Goal: Task Accomplishment & Management: Manage account settings

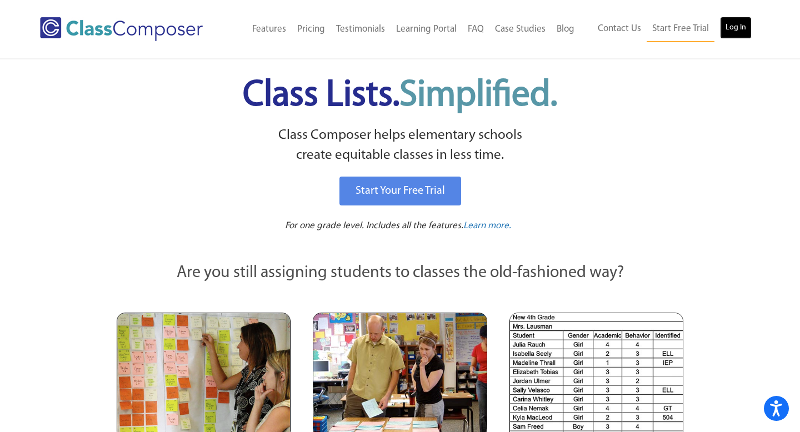
click at [725, 34] on link "Log In" at bounding box center [736, 28] width 32 height 22
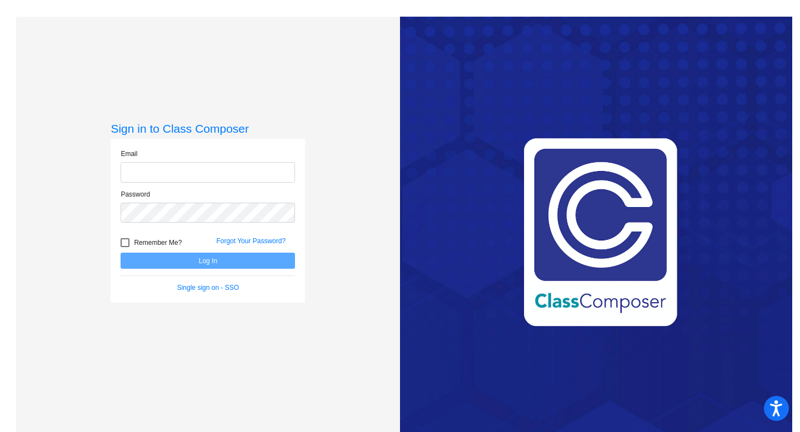
type input "[PERSON_NAME][EMAIL_ADDRESS][PERSON_NAME][DOMAIN_NAME]"
click at [126, 244] on div at bounding box center [125, 242] width 9 height 9
click at [125, 247] on input "Remember Me?" at bounding box center [124, 247] width 1 height 1
checkbox input "true"
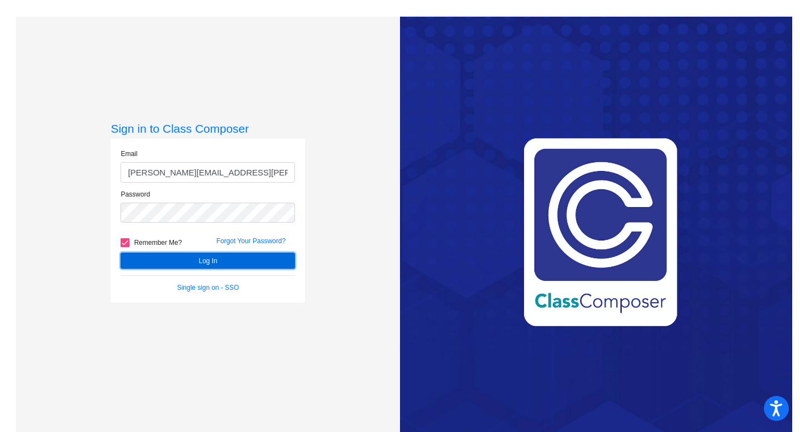
click at [196, 257] on button "Log In" at bounding box center [208, 261] width 174 height 16
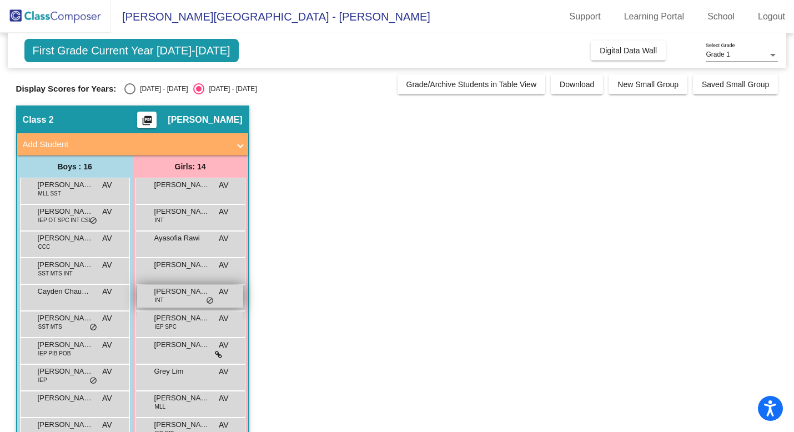
click at [207, 301] on span "do_not_disturb_alt" at bounding box center [210, 301] width 8 height 9
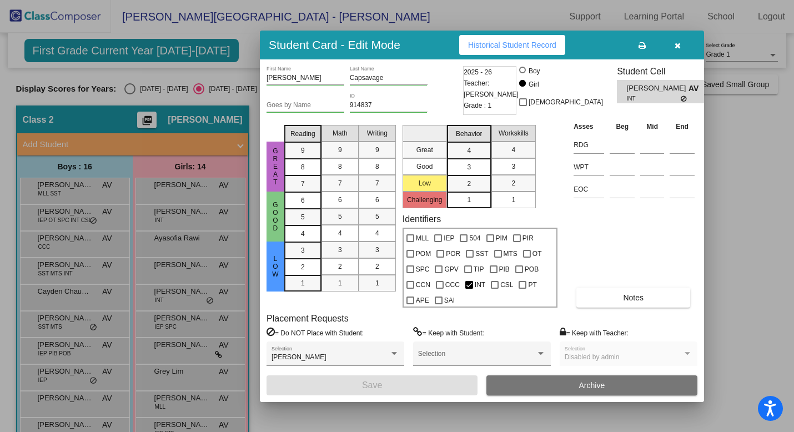
click at [677, 46] on icon "button" at bounding box center [678, 46] width 6 height 8
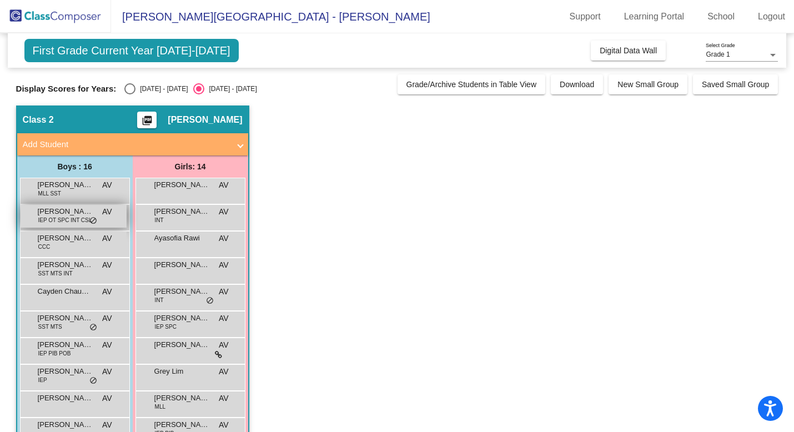
click at [92, 222] on span "do_not_disturb_alt" at bounding box center [93, 221] width 8 height 9
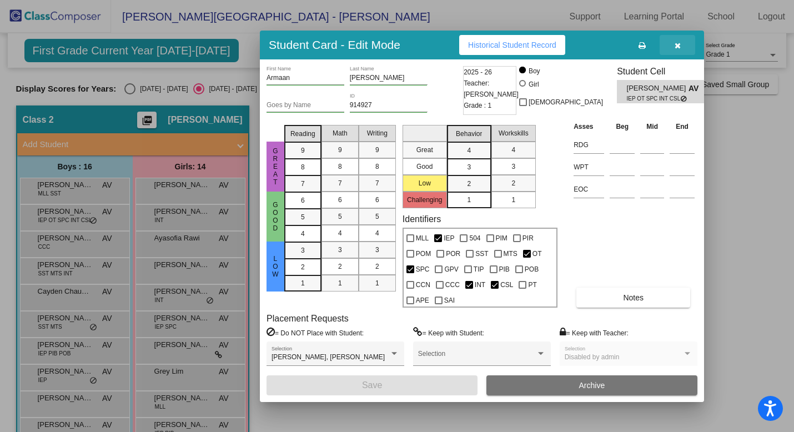
click at [681, 46] on button "button" at bounding box center [678, 45] width 36 height 20
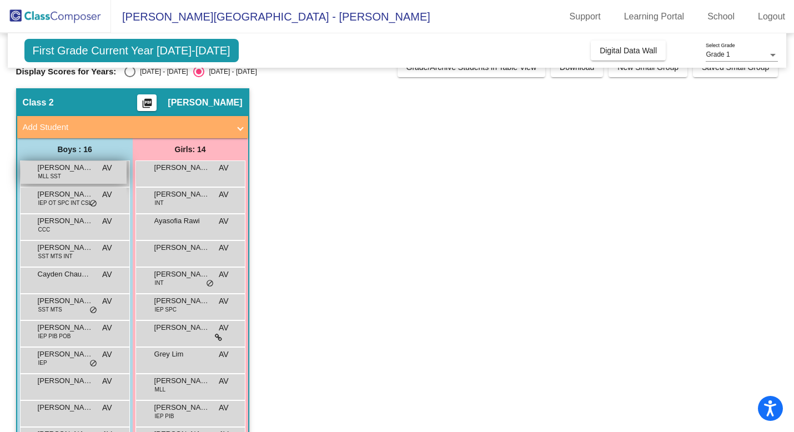
scroll to position [22, 0]
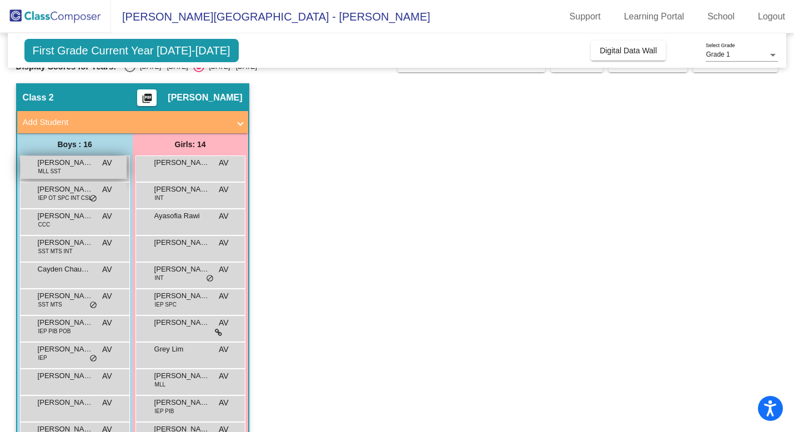
click at [92, 167] on span "[PERSON_NAME]" at bounding box center [66, 162] width 56 height 11
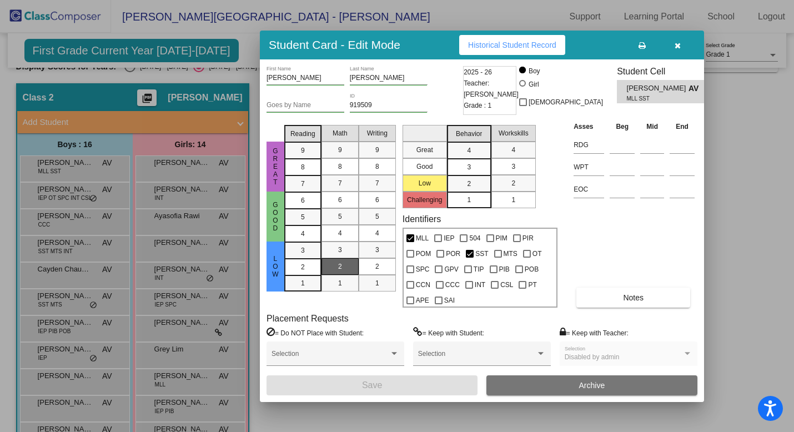
scroll to position [0, 0]
click at [677, 44] on icon "button" at bounding box center [678, 46] width 6 height 8
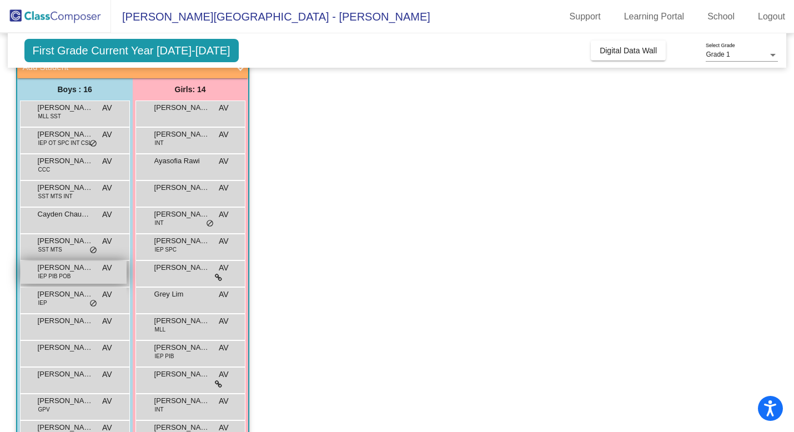
scroll to position [82, 0]
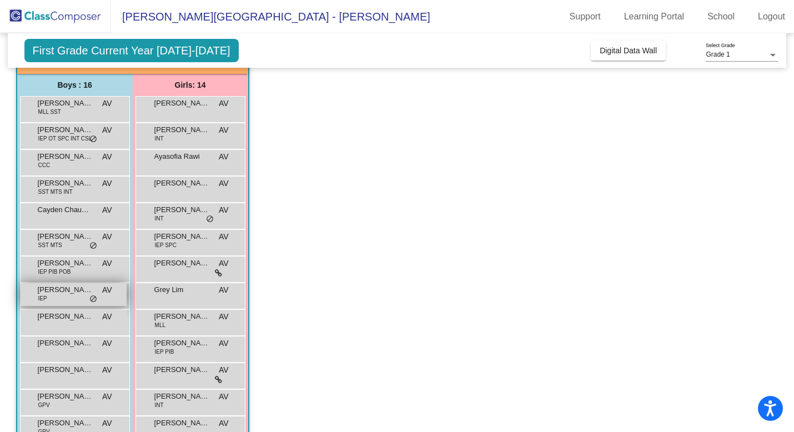
click at [84, 296] on div "Holden Wald IEP AV lock do_not_disturb_alt" at bounding box center [74, 294] width 106 height 23
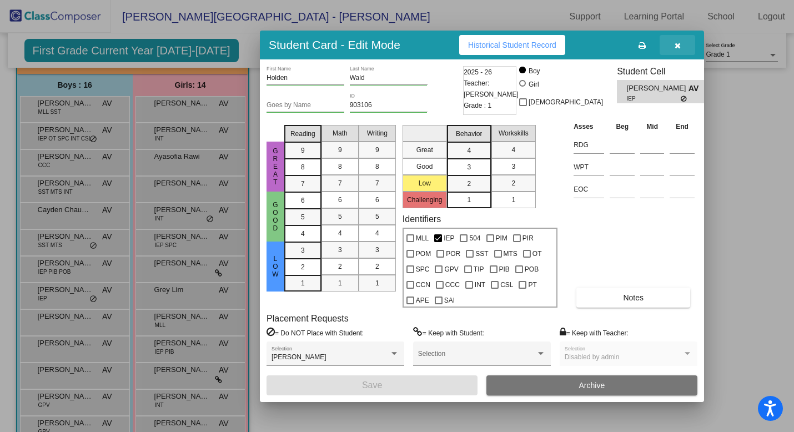
click at [678, 45] on icon "button" at bounding box center [678, 46] width 6 height 8
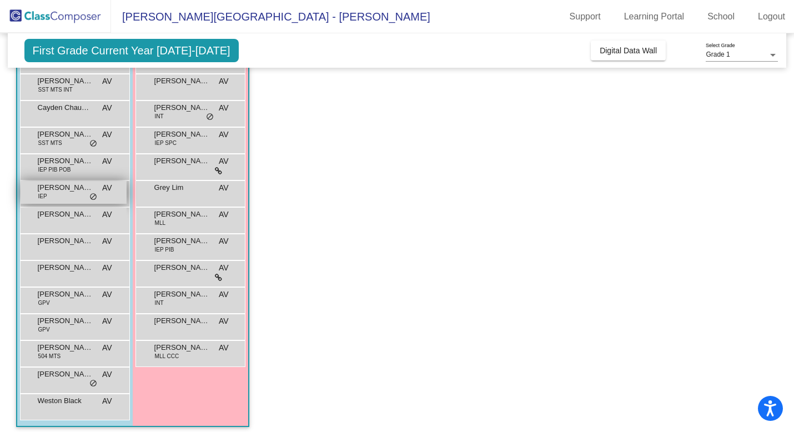
scroll to position [190, 0]
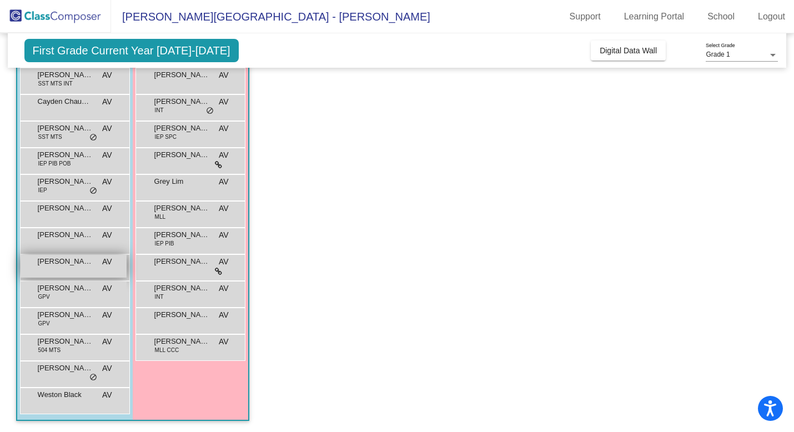
click at [96, 268] on div "[PERSON_NAME] AV lock do_not_disturb_alt" at bounding box center [74, 266] width 106 height 23
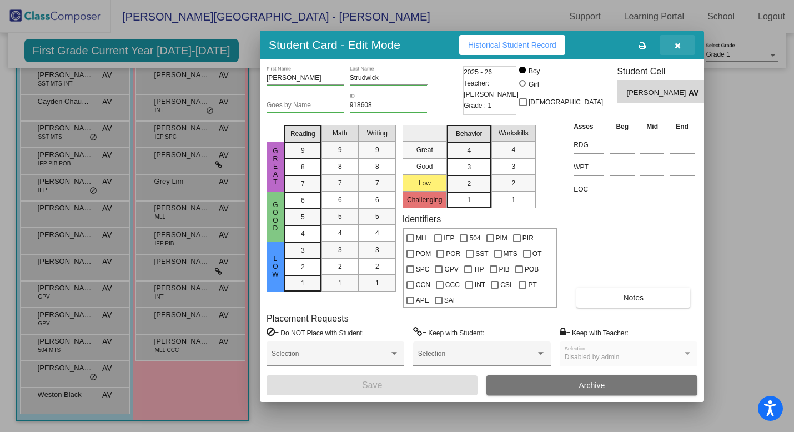
click at [678, 46] on icon "button" at bounding box center [678, 46] width 6 height 8
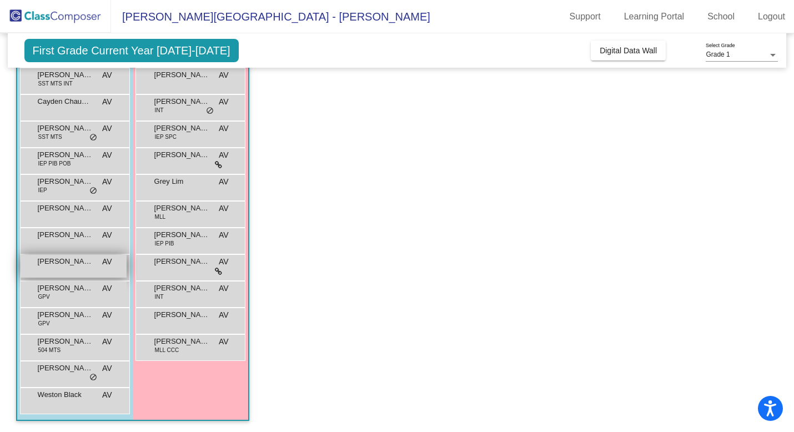
click at [84, 265] on span "[PERSON_NAME]" at bounding box center [66, 261] width 56 height 11
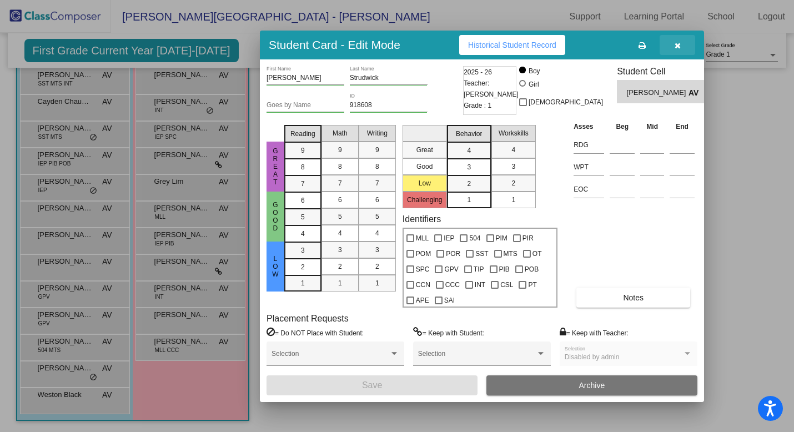
click at [677, 46] on icon "button" at bounding box center [678, 46] width 6 height 8
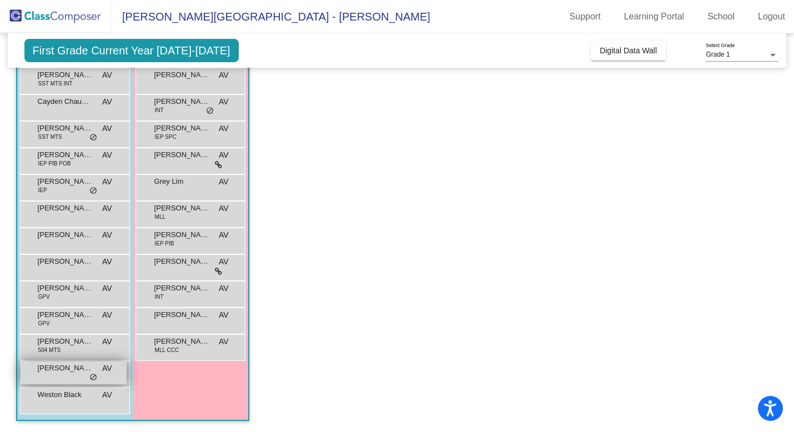
click at [101, 377] on div "[PERSON_NAME] AV lock do_not_disturb_alt" at bounding box center [74, 373] width 106 height 23
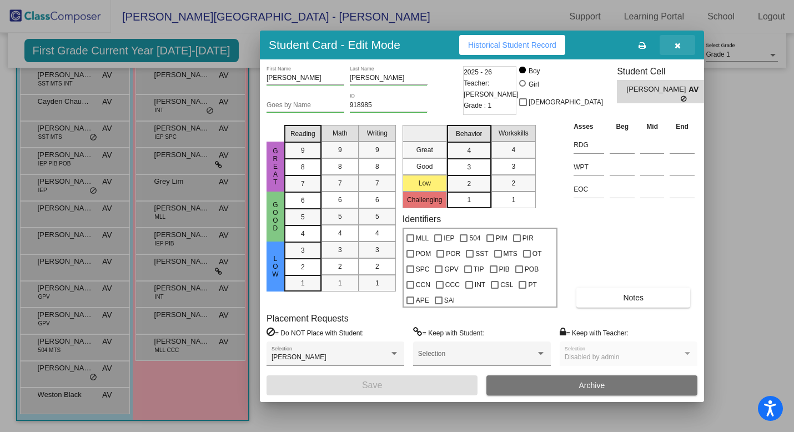
click at [676, 46] on icon "button" at bounding box center [678, 46] width 6 height 8
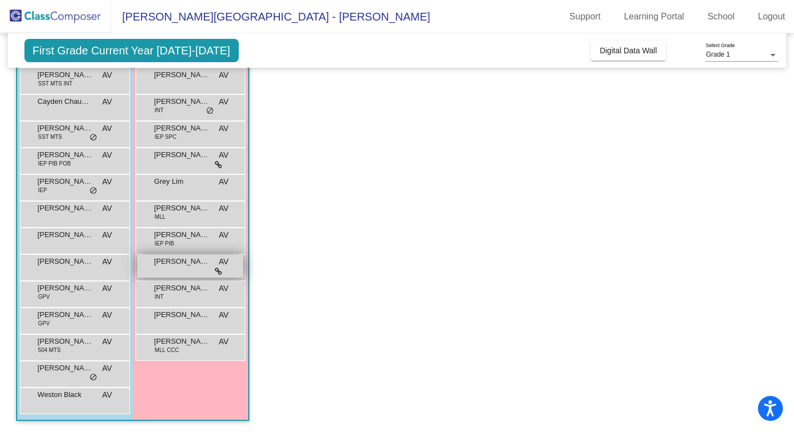
click at [218, 268] on icon at bounding box center [218, 272] width 7 height 8
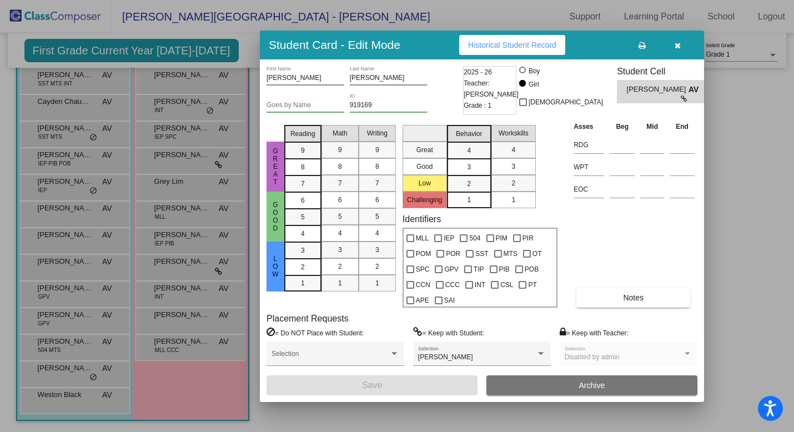
click at [676, 44] on icon "button" at bounding box center [678, 46] width 6 height 8
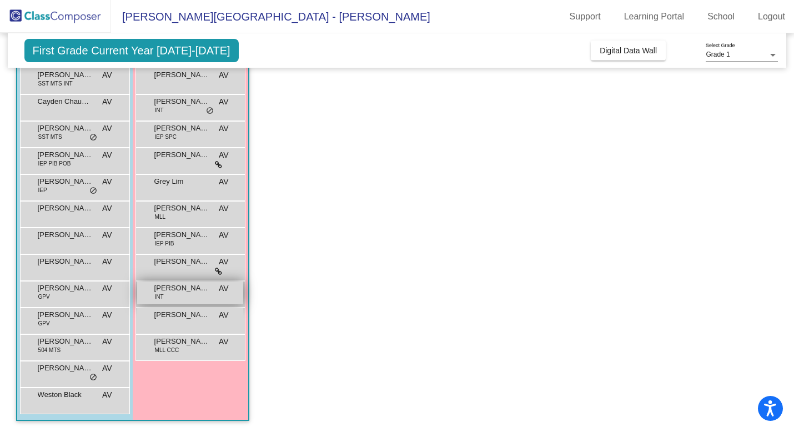
click at [186, 297] on div "[PERSON_NAME] INT AV lock do_not_disturb_alt" at bounding box center [190, 293] width 106 height 23
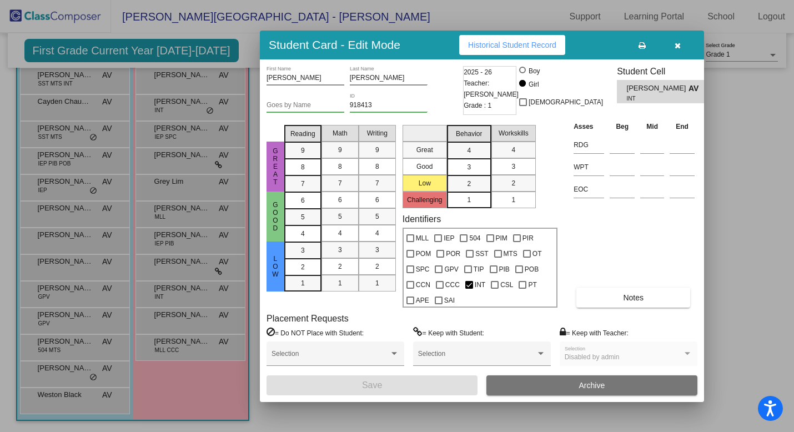
click at [675, 47] on icon "button" at bounding box center [678, 46] width 6 height 8
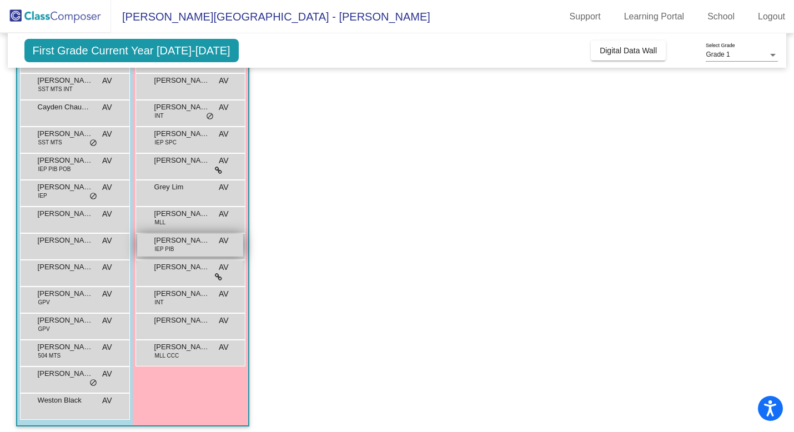
scroll to position [183, 0]
click at [205, 244] on span "[PERSON_NAME]" at bounding box center [182, 241] width 56 height 11
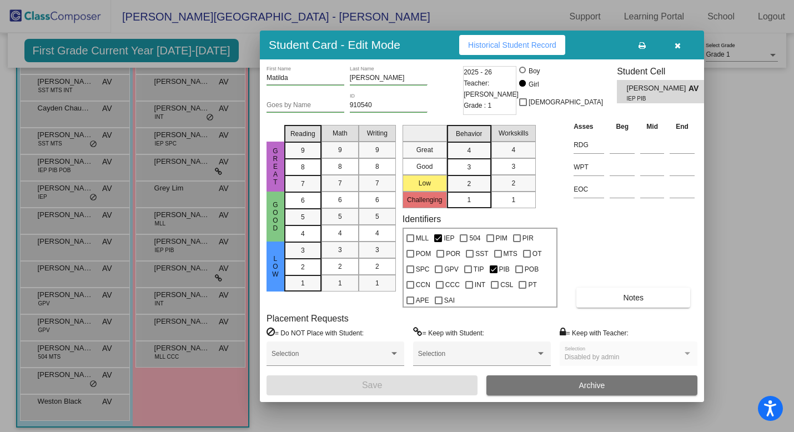
click at [675, 45] on icon "button" at bounding box center [678, 46] width 6 height 8
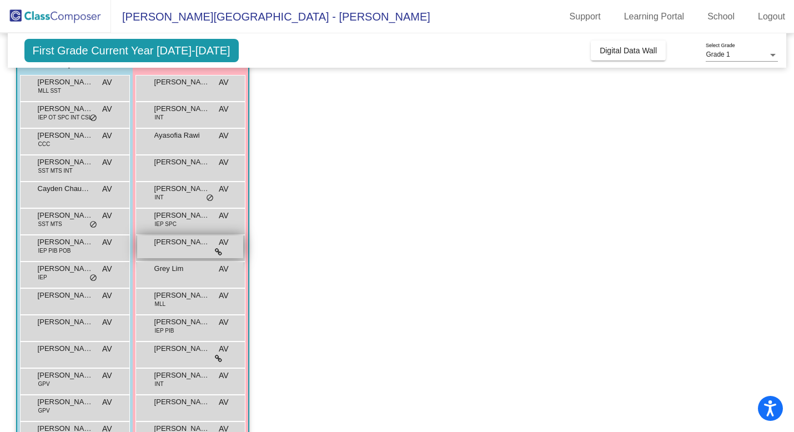
scroll to position [91, 0]
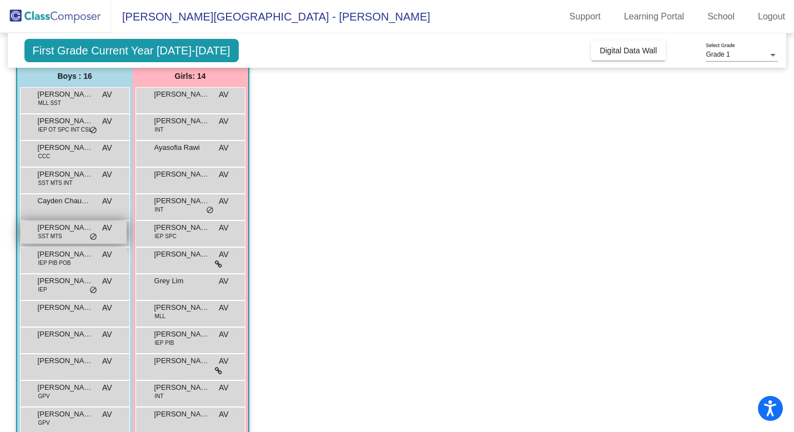
click at [82, 238] on div "[PERSON_NAME] SST MTS AV lock do_not_disturb_alt" at bounding box center [74, 232] width 106 height 23
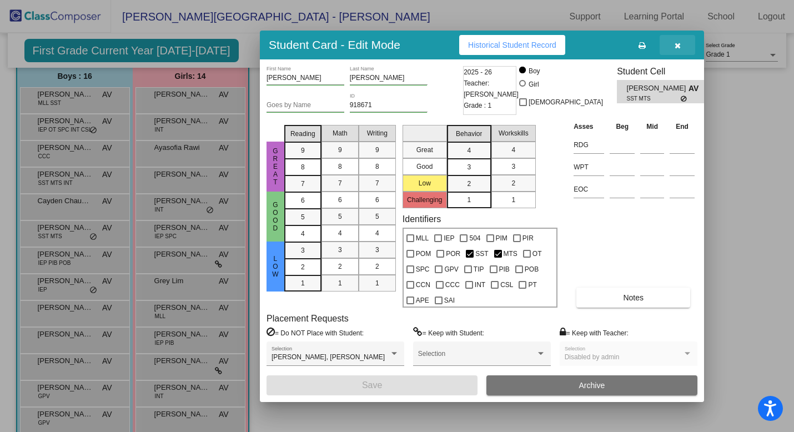
click at [673, 46] on button "button" at bounding box center [678, 45] width 36 height 20
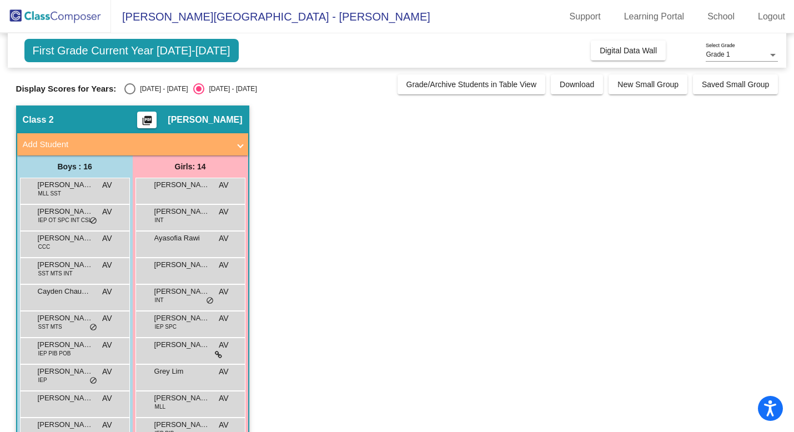
scroll to position [0, 0]
click at [124, 91] on div "Select an option" at bounding box center [129, 88] width 11 height 11
click at [129, 94] on input "[DATE] - [DATE]" at bounding box center [129, 94] width 1 height 1
radio input "true"
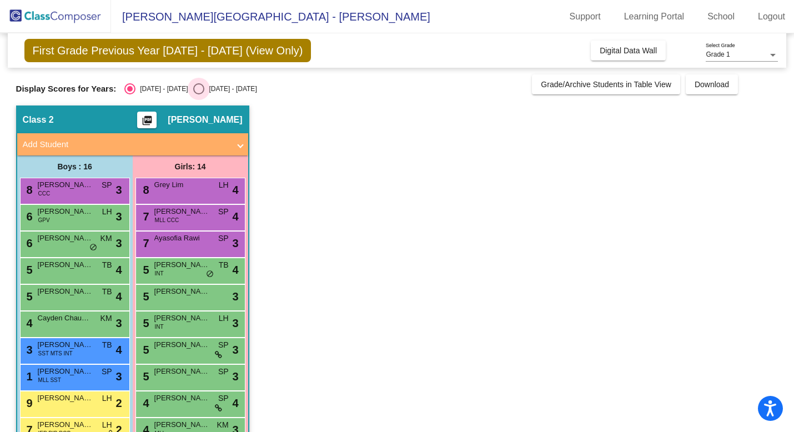
click at [193, 91] on div "Select an option" at bounding box center [198, 88] width 11 height 11
click at [198, 94] on input "[DATE] - [DATE]" at bounding box center [198, 94] width 1 height 1
radio input "true"
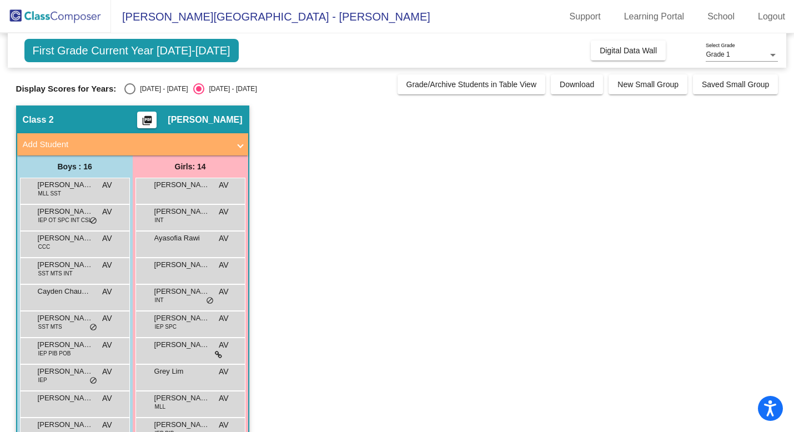
click at [241, 149] on span at bounding box center [240, 144] width 4 height 13
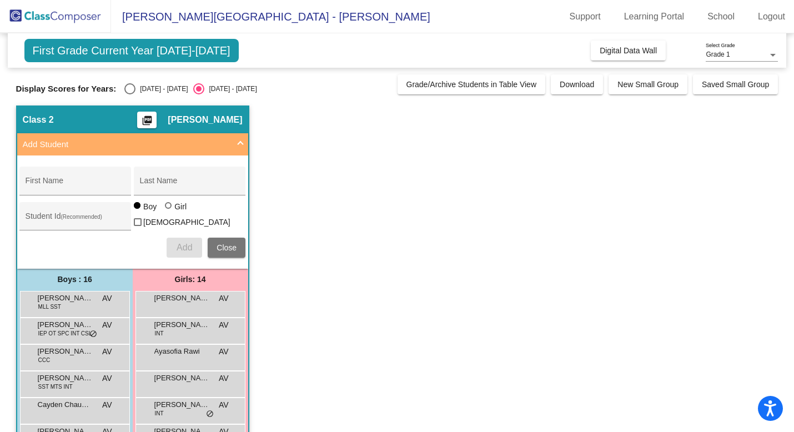
click at [228, 248] on span "Close" at bounding box center [227, 247] width 20 height 9
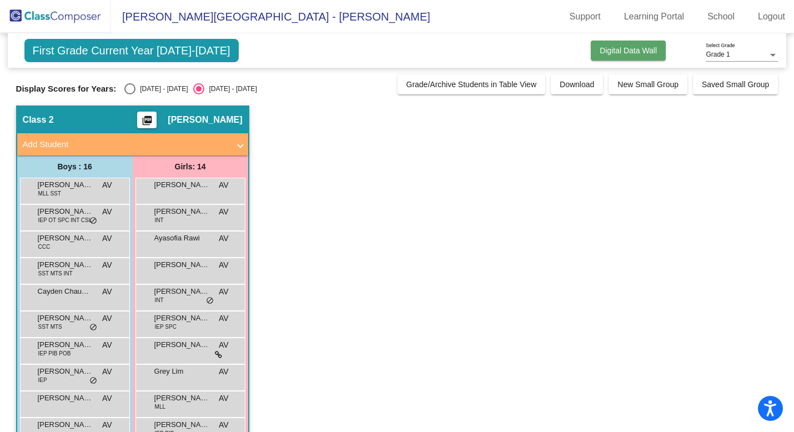
click at [629, 47] on span "Digital Data Wall" at bounding box center [628, 50] width 57 height 9
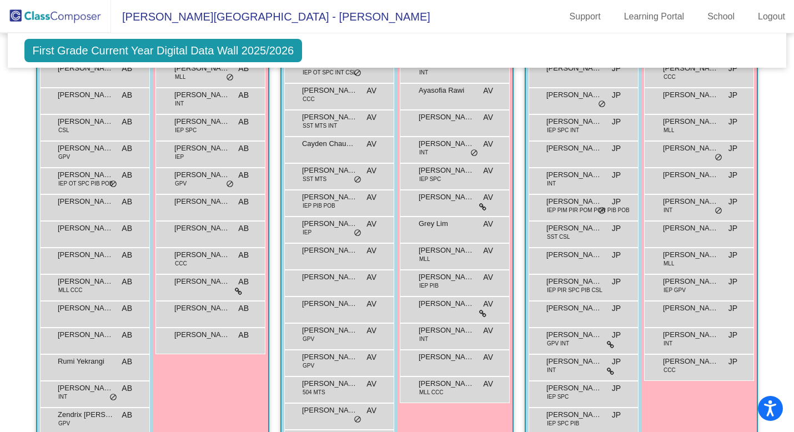
scroll to position [376, 0]
click at [218, 342] on div "[PERSON_NAME] AB lock do_not_disturb_alt" at bounding box center [210, 340] width 106 height 23
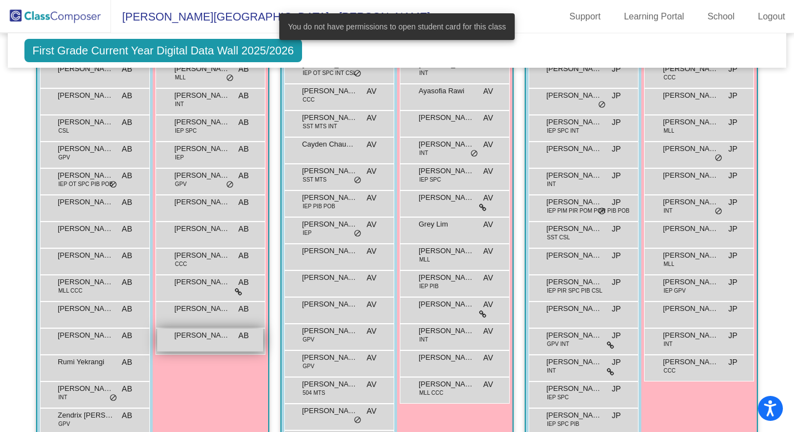
click at [218, 342] on div "[PERSON_NAME] AB lock do_not_disturb_alt" at bounding box center [210, 340] width 106 height 23
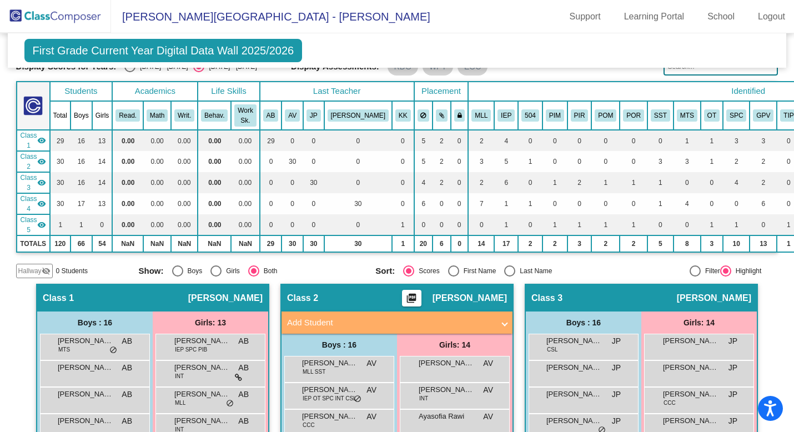
scroll to position [0, 0]
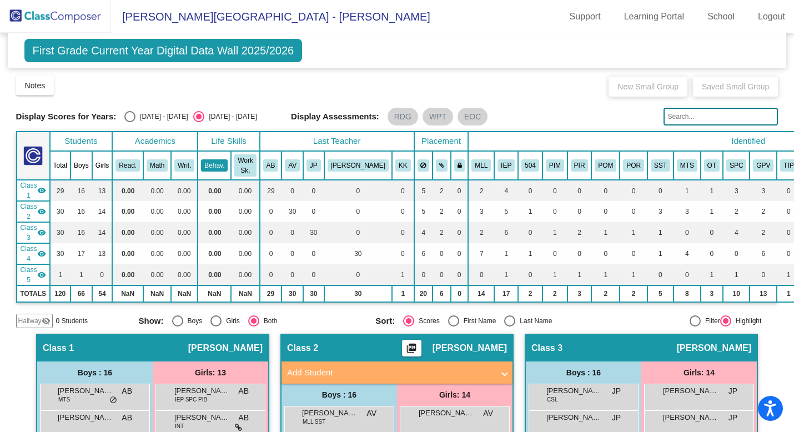
click at [217, 163] on button "Behav." at bounding box center [214, 165] width 27 height 12
click at [69, 17] on img at bounding box center [55, 16] width 111 height 33
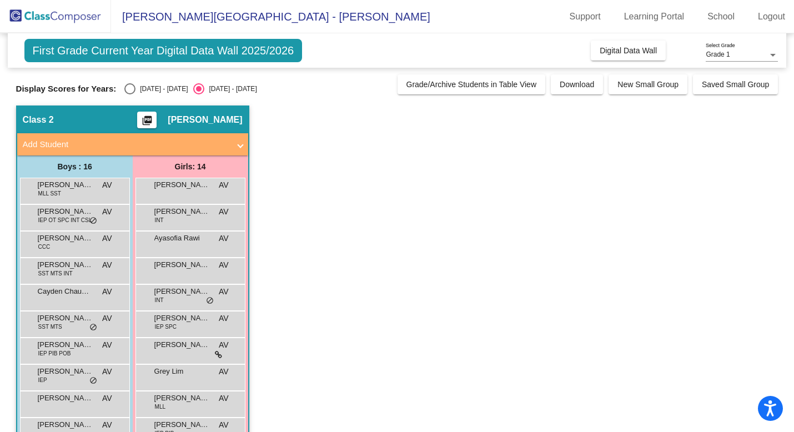
click at [151, 117] on mat-icon "picture_as_pdf" at bounding box center [147, 123] width 13 height 16
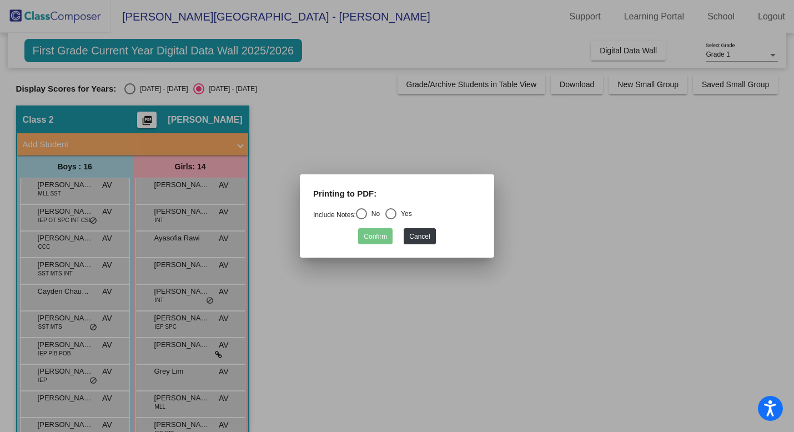
click at [367, 213] on div "Select an option" at bounding box center [361, 213] width 11 height 11
click at [362, 219] on input "No" at bounding box center [361, 219] width 1 height 1
radio input "true"
click at [404, 213] on div "Yes" at bounding box center [405, 214] width 16 height 10
click at [391, 219] on input "Yes" at bounding box center [391, 219] width 1 height 1
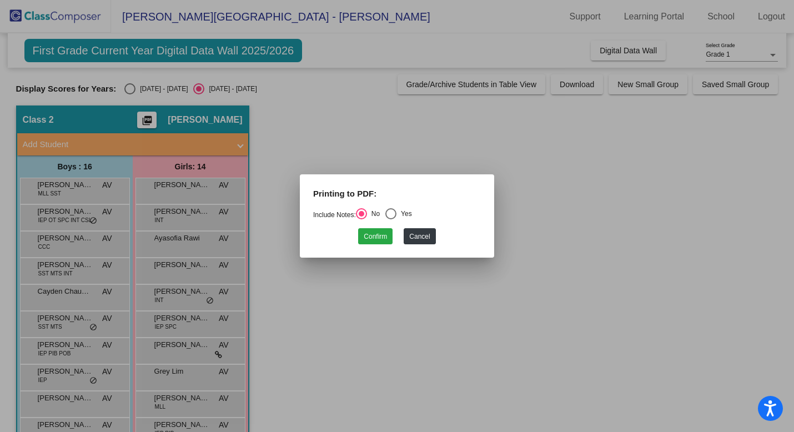
radio input "true"
click at [379, 239] on button "Confirm" at bounding box center [375, 236] width 34 height 16
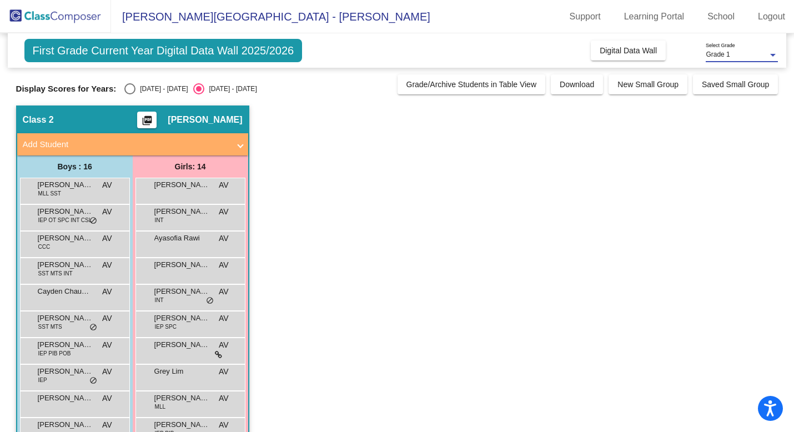
click at [773, 55] on div at bounding box center [774, 55] width 6 height 3
click at [773, 55] on span "Grade 1" at bounding box center [742, 55] width 72 height 20
click at [462, 254] on app-classroom "Class 2 picture_as_pdf [PERSON_NAME] Add Student First Name Last Name Student I…" at bounding box center [397, 364] width 763 height 517
click at [304, 25] on mat-toolbar "[PERSON_NAME][GEOGRAPHIC_DATA] - [PERSON_NAME] Support Learning Portal School L…" at bounding box center [397, 16] width 794 height 33
click at [203, 53] on span "First Grade Current Year Digital Data Wall 2025/2026" at bounding box center [163, 50] width 278 height 23
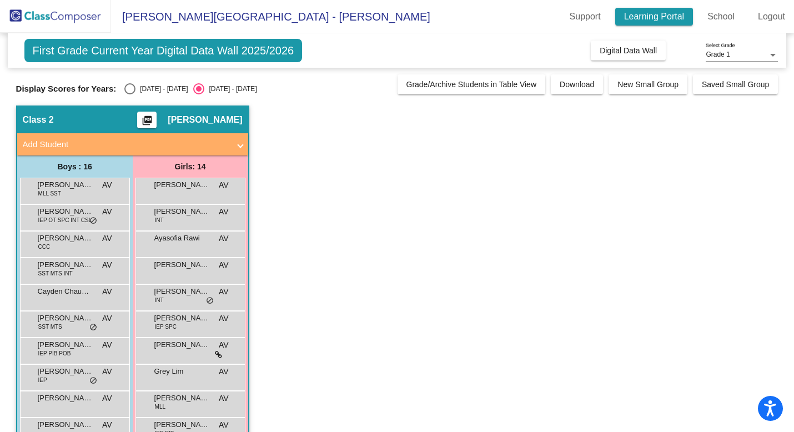
click at [658, 14] on link "Learning Portal" at bounding box center [655, 17] width 78 height 18
click at [61, 16] on img at bounding box center [55, 16] width 111 height 33
click at [278, 48] on span "First Grade Current Year Digital Data Wall 2025/2026" at bounding box center [163, 50] width 278 height 23
click at [232, 21] on span "[PERSON_NAME][GEOGRAPHIC_DATA] - [PERSON_NAME]" at bounding box center [270, 17] width 319 height 18
click at [87, 14] on img at bounding box center [55, 16] width 111 height 33
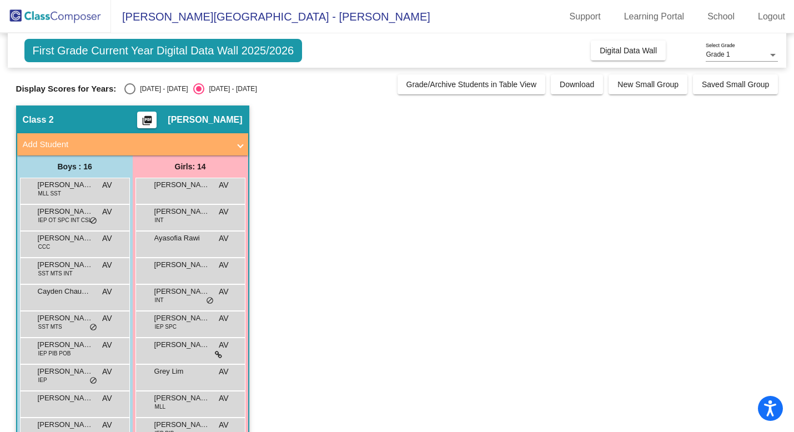
click at [22, 14] on img at bounding box center [55, 16] width 111 height 33
click at [45, 114] on span "Class 2" at bounding box center [38, 119] width 31 height 11
click at [73, 191] on div "[PERSON_NAME] MLL SST AV lock do_not_disturb_alt" at bounding box center [74, 189] width 106 height 23
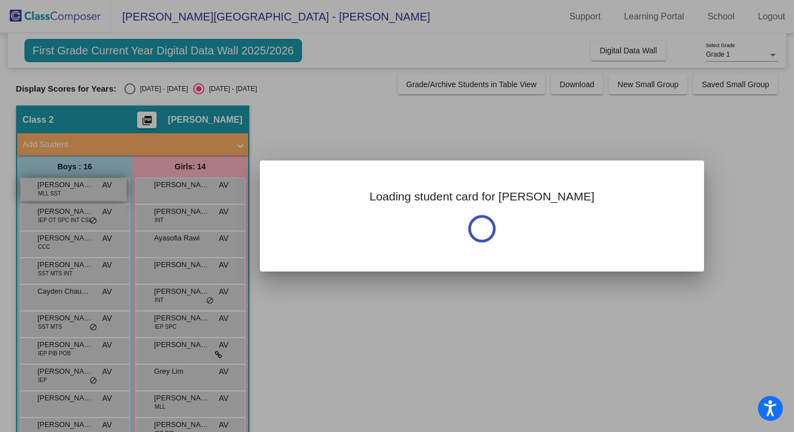
click at [73, 191] on div at bounding box center [397, 216] width 794 height 432
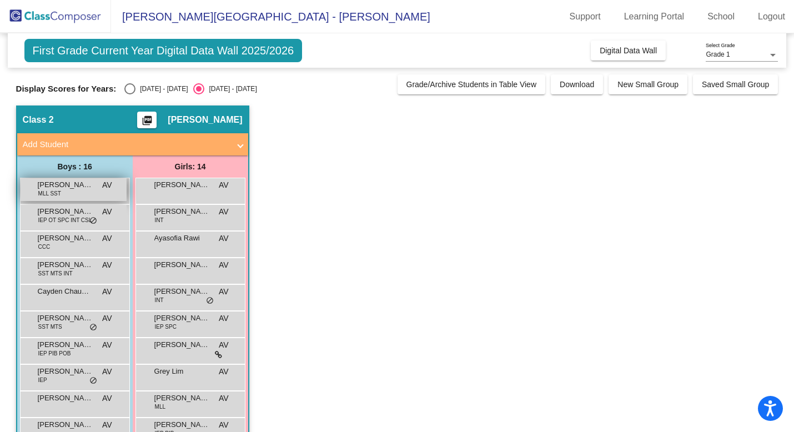
click at [73, 191] on div "[PERSON_NAME] MLL SST AV lock do_not_disturb_alt" at bounding box center [74, 189] width 106 height 23
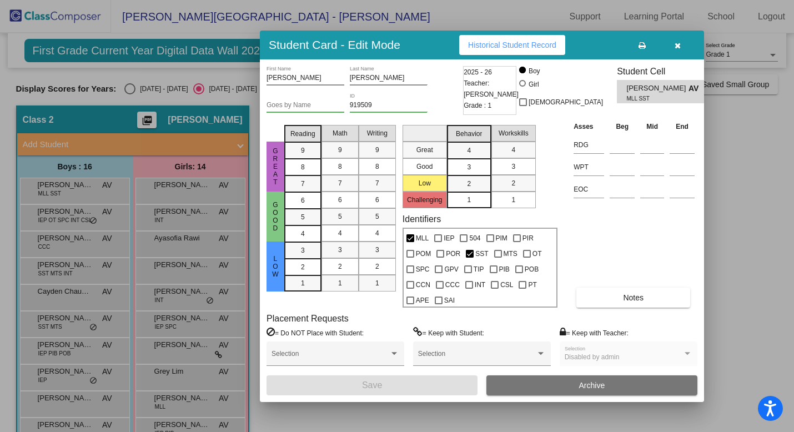
click at [678, 47] on icon "button" at bounding box center [678, 46] width 6 height 8
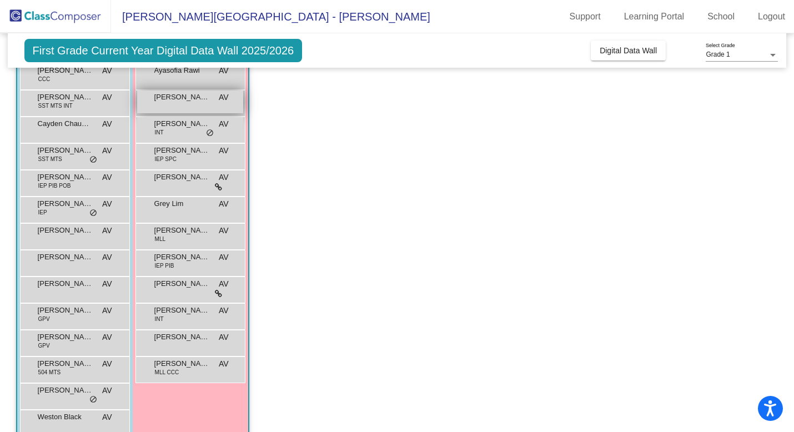
scroll to position [168, 0]
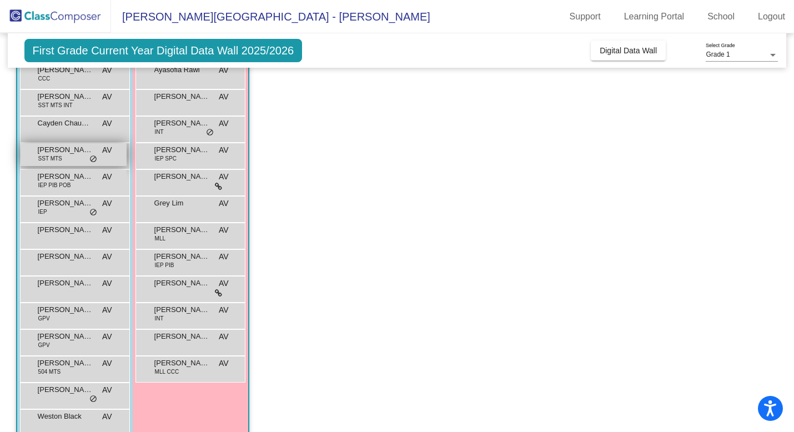
click at [62, 162] on div "[PERSON_NAME] SST MTS AV lock do_not_disturb_alt" at bounding box center [74, 154] width 106 height 23
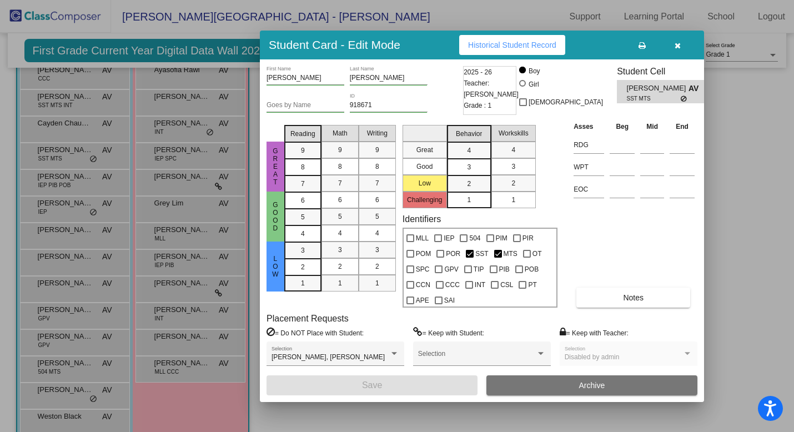
click at [684, 44] on button "button" at bounding box center [678, 45] width 36 height 20
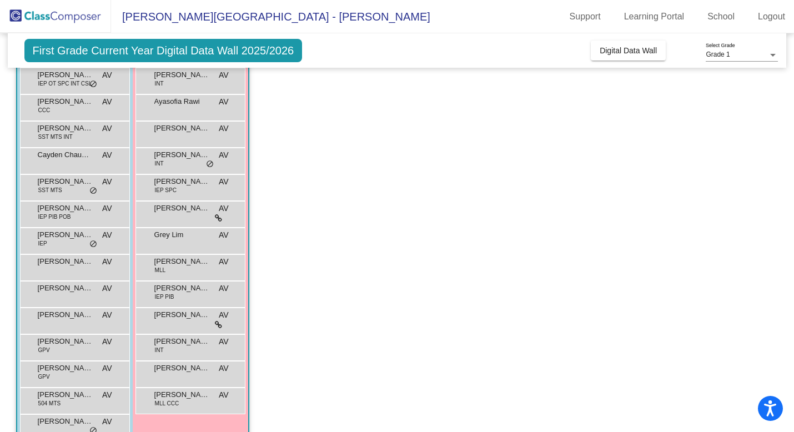
scroll to position [0, 0]
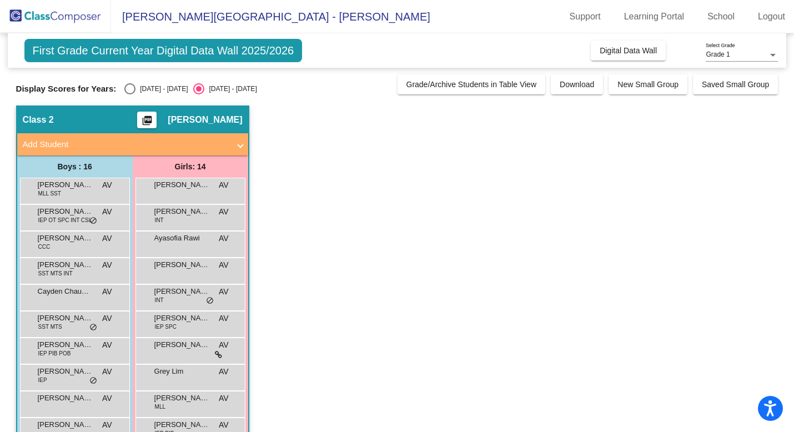
click at [287, 17] on span "[PERSON_NAME][GEOGRAPHIC_DATA] - [PERSON_NAME]" at bounding box center [270, 17] width 319 height 18
click at [267, 56] on span "First Grade Current Year Digital Data Wall 2025/2026" at bounding box center [163, 50] width 278 height 23
click at [164, 191] on div "Arya Manoochehri AV lock do_not_disturb_alt" at bounding box center [190, 189] width 106 height 23
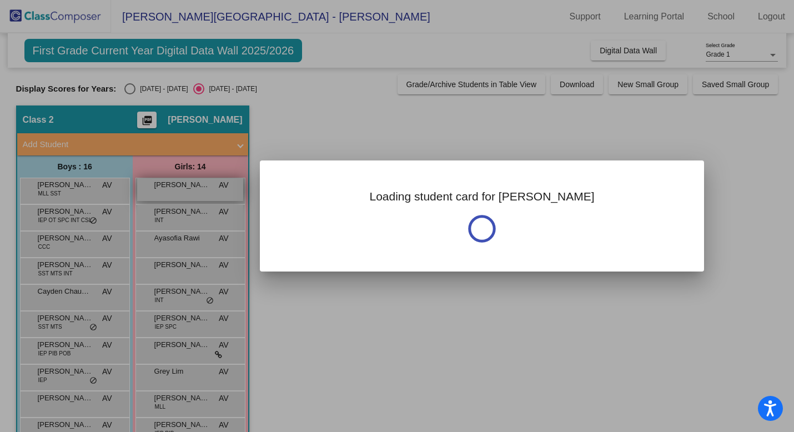
click at [164, 191] on div at bounding box center [397, 216] width 794 height 432
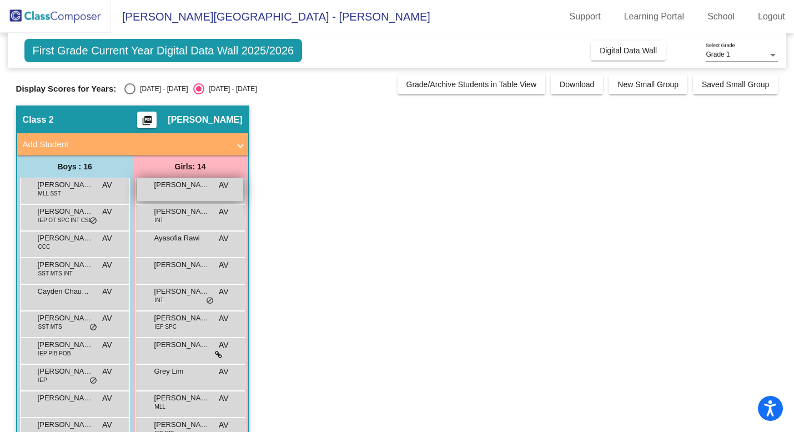
click at [164, 191] on div "Arya Manoochehri AV lock do_not_disturb_alt" at bounding box center [190, 189] width 106 height 23
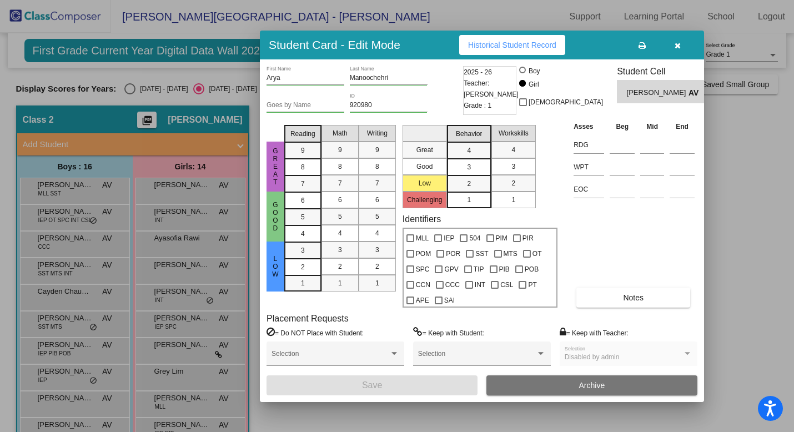
click at [677, 46] on icon "button" at bounding box center [678, 46] width 6 height 8
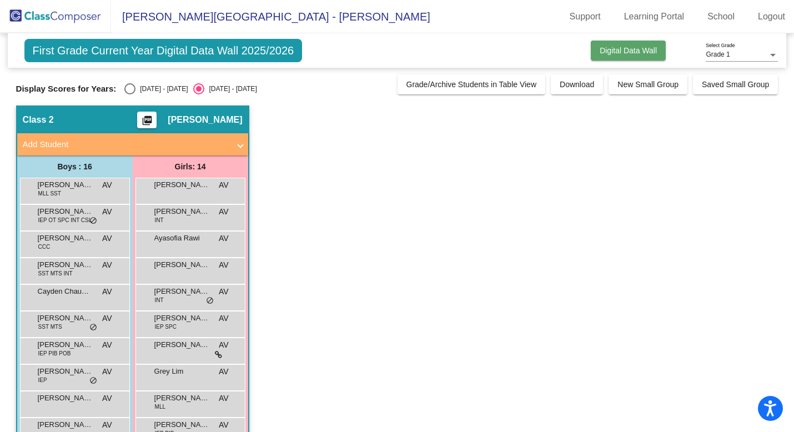
click at [646, 52] on span "Digital Data Wall" at bounding box center [628, 50] width 57 height 9
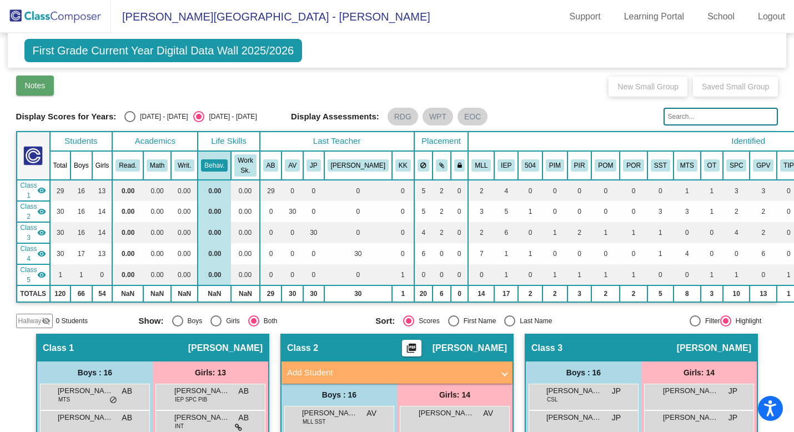
click at [41, 87] on span "Notes" at bounding box center [35, 85] width 21 height 9
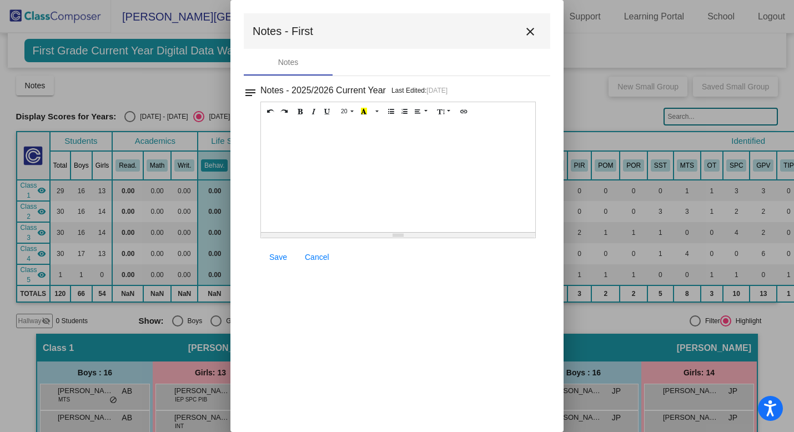
click at [320, 261] on span "Cancel" at bounding box center [317, 257] width 24 height 9
click at [528, 33] on mat-icon "close" at bounding box center [530, 31] width 13 height 13
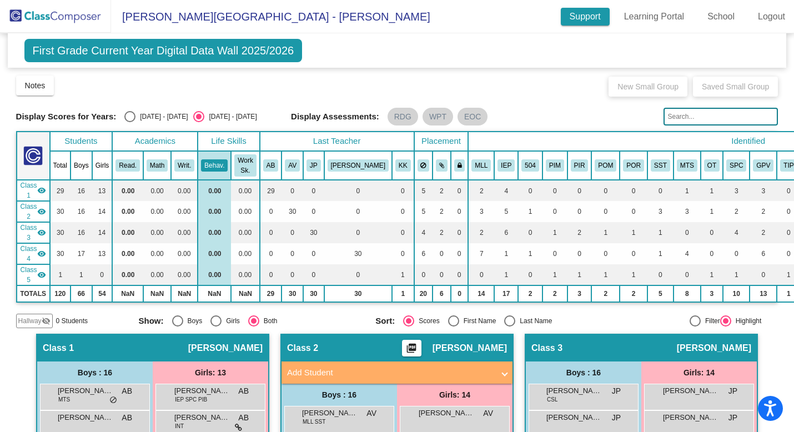
click at [593, 17] on link "Support" at bounding box center [585, 17] width 49 height 18
click at [44, 24] on img at bounding box center [55, 16] width 111 height 33
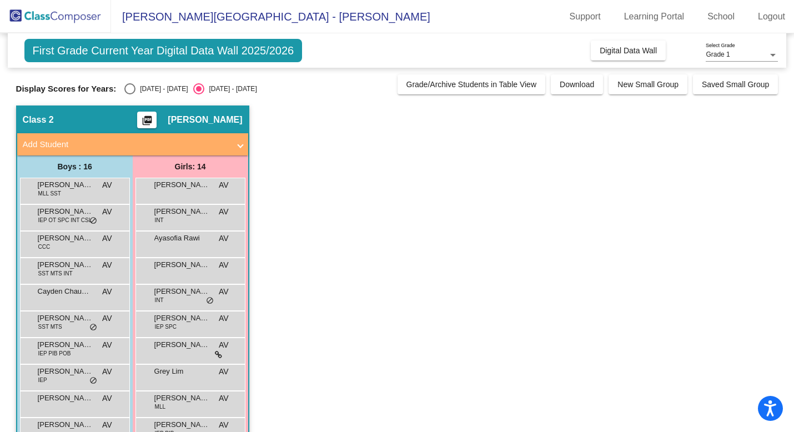
click at [233, 122] on span "[PERSON_NAME]" at bounding box center [205, 119] width 74 height 11
click at [205, 115] on span "[PERSON_NAME]" at bounding box center [205, 119] width 74 height 11
click at [196, 89] on div "Select an option" at bounding box center [199, 89] width 6 height 6
click at [198, 94] on input "[DATE] - [DATE]" at bounding box center [198, 94] width 1 height 1
click at [196, 89] on div "Select an option" at bounding box center [199, 89] width 6 height 6
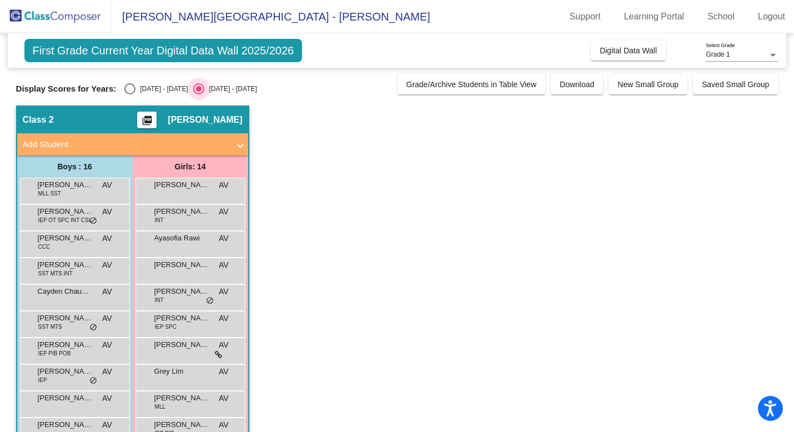
click at [198, 94] on input "[DATE] - [DATE]" at bounding box center [198, 94] width 1 height 1
click at [129, 90] on div "Select an option" at bounding box center [129, 88] width 11 height 11
click at [129, 94] on input "[DATE] - [DATE]" at bounding box center [129, 94] width 1 height 1
radio input "true"
